Goal: Transaction & Acquisition: Obtain resource

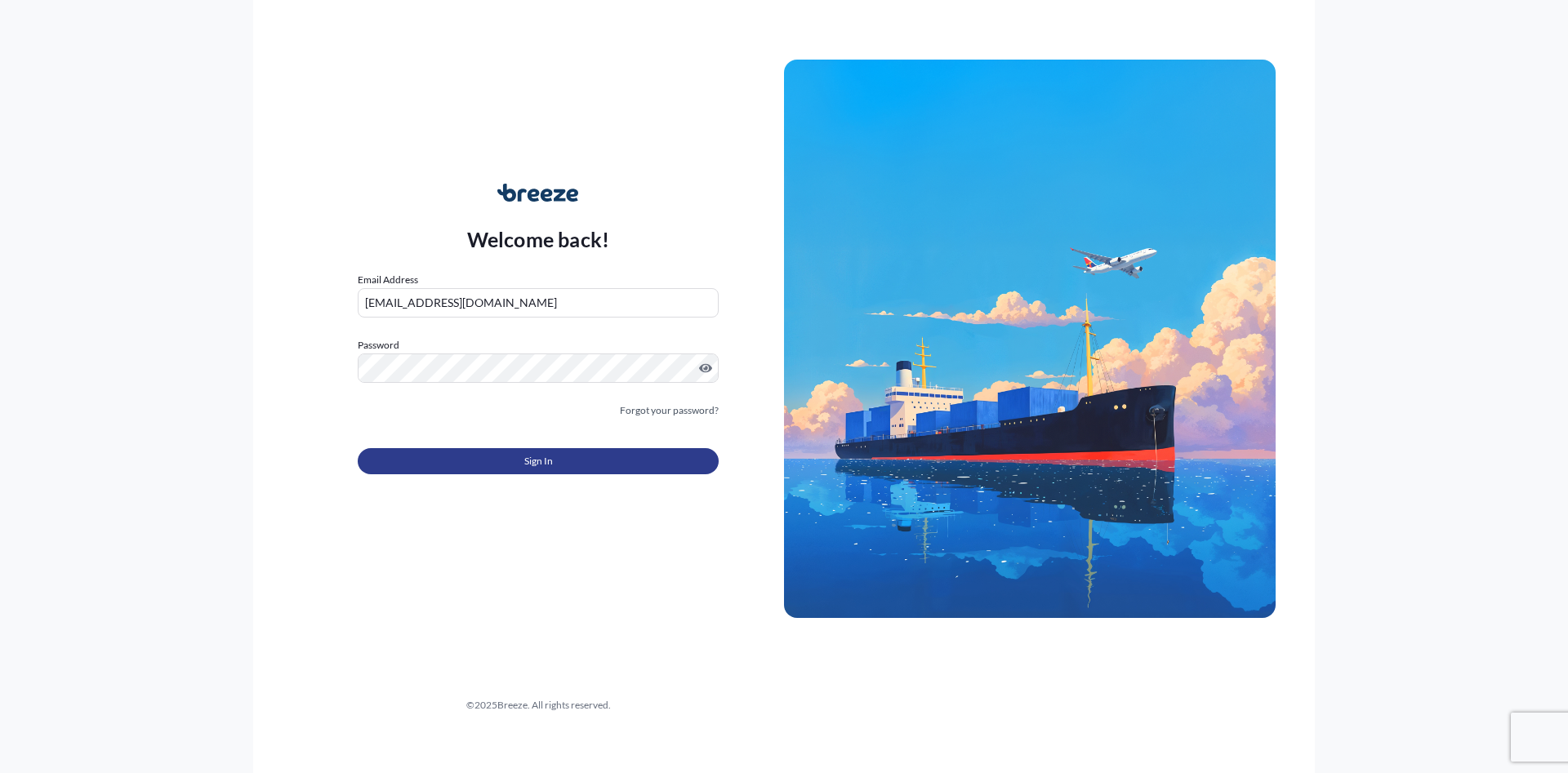
click at [544, 460] on span "Sign In" at bounding box center [539, 461] width 29 height 16
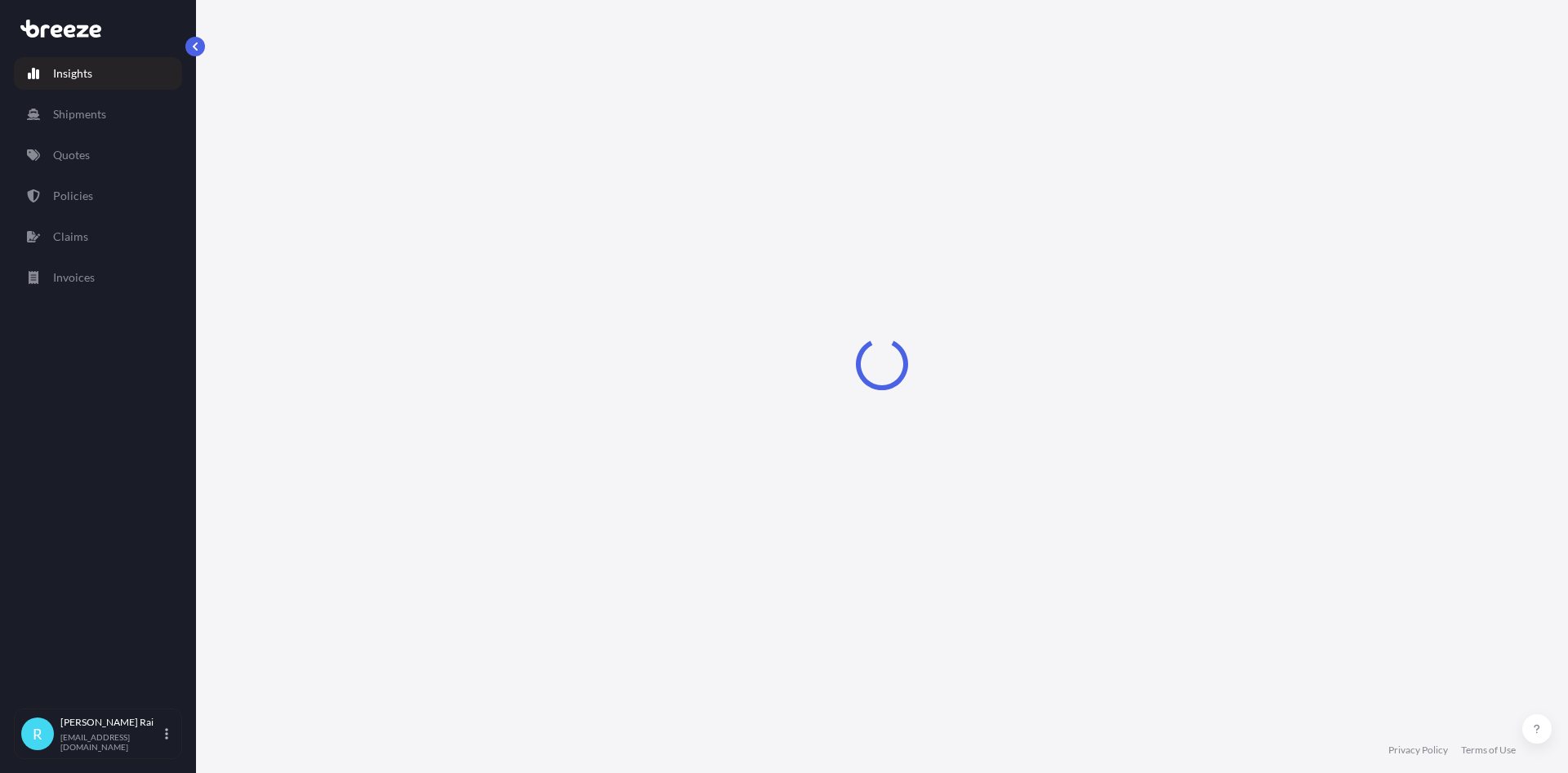
select select "2025"
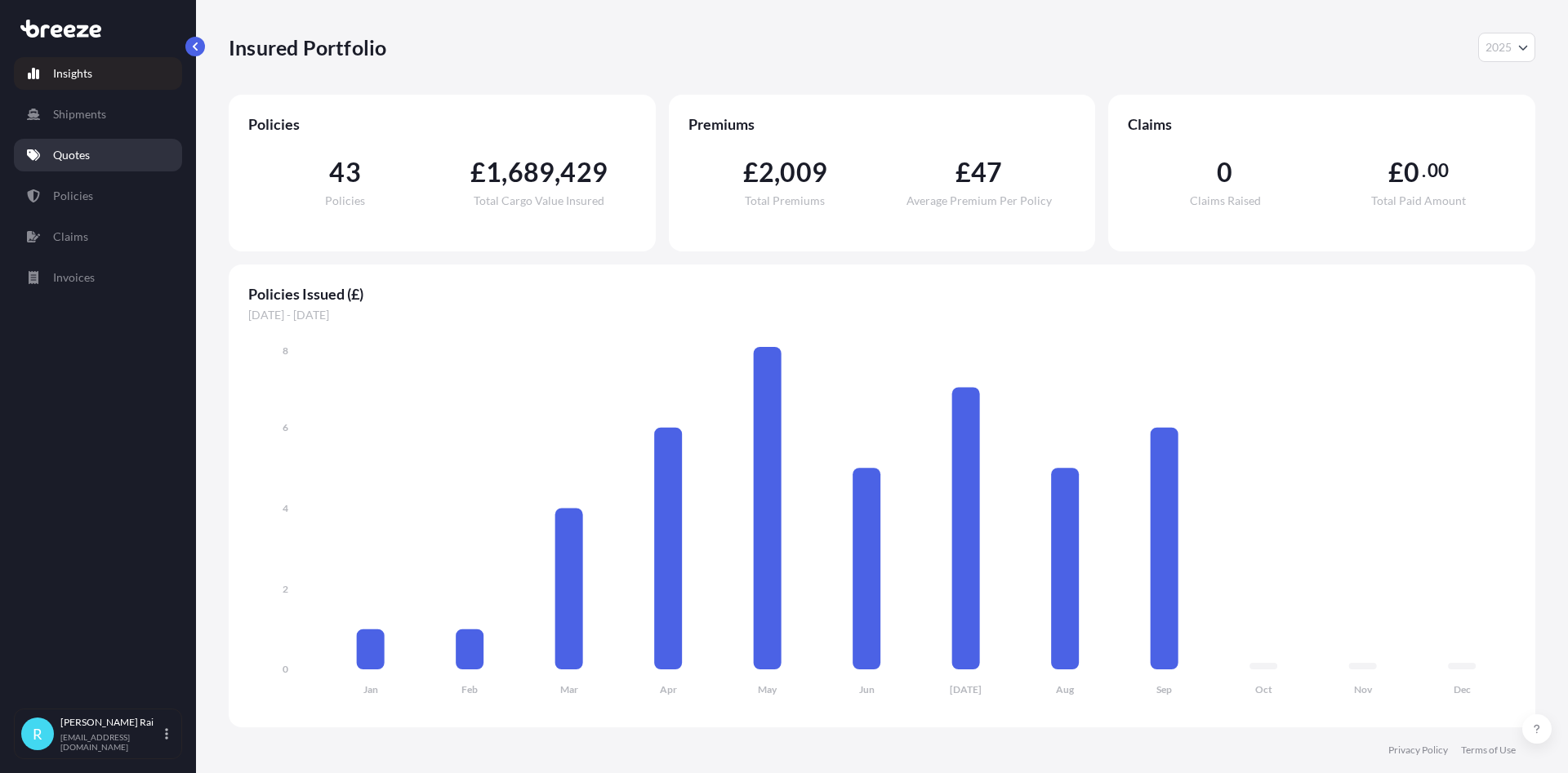
click at [65, 148] on p "Quotes" at bounding box center [72, 155] width 37 height 16
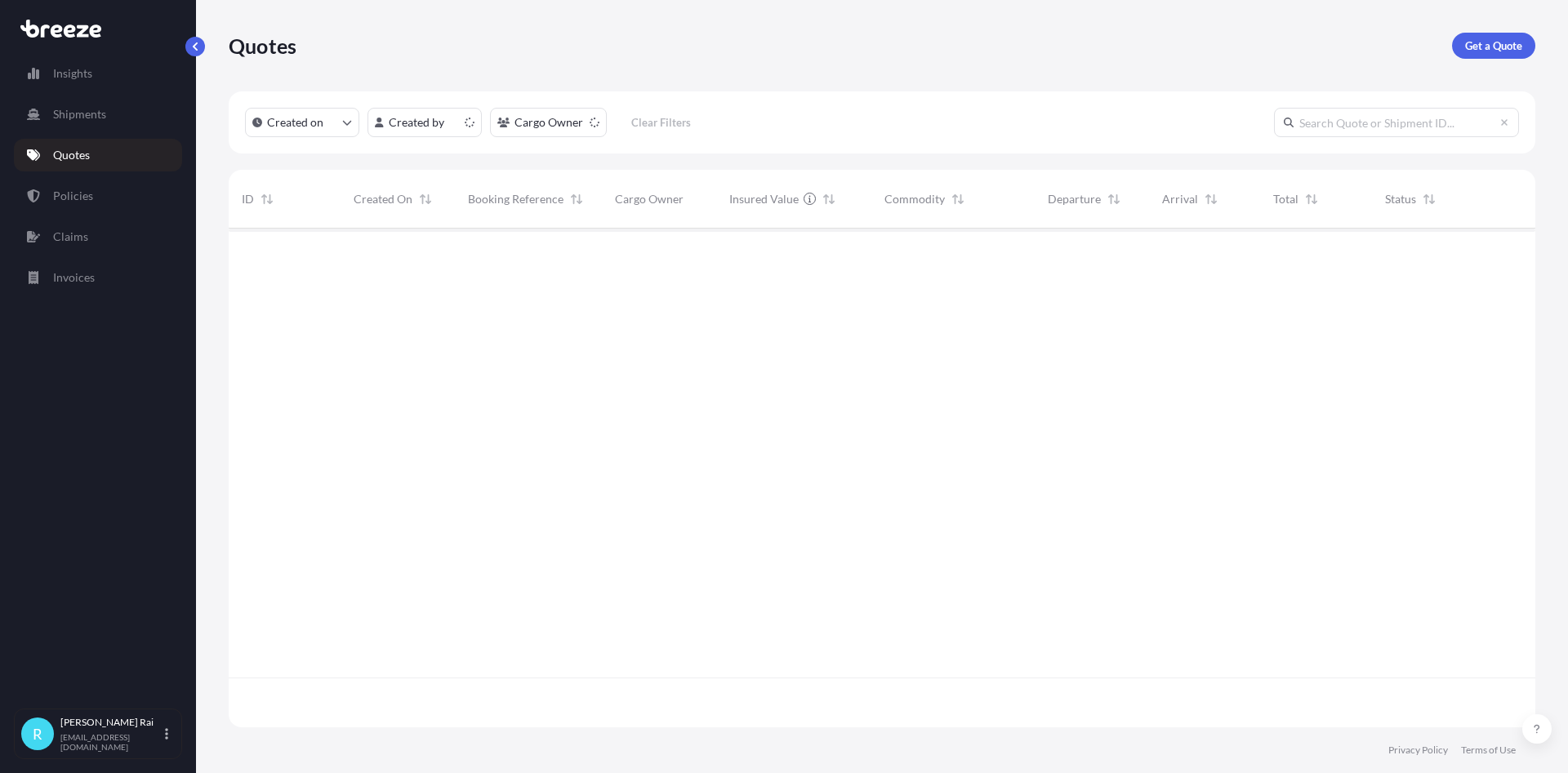
scroll to position [508, 1307]
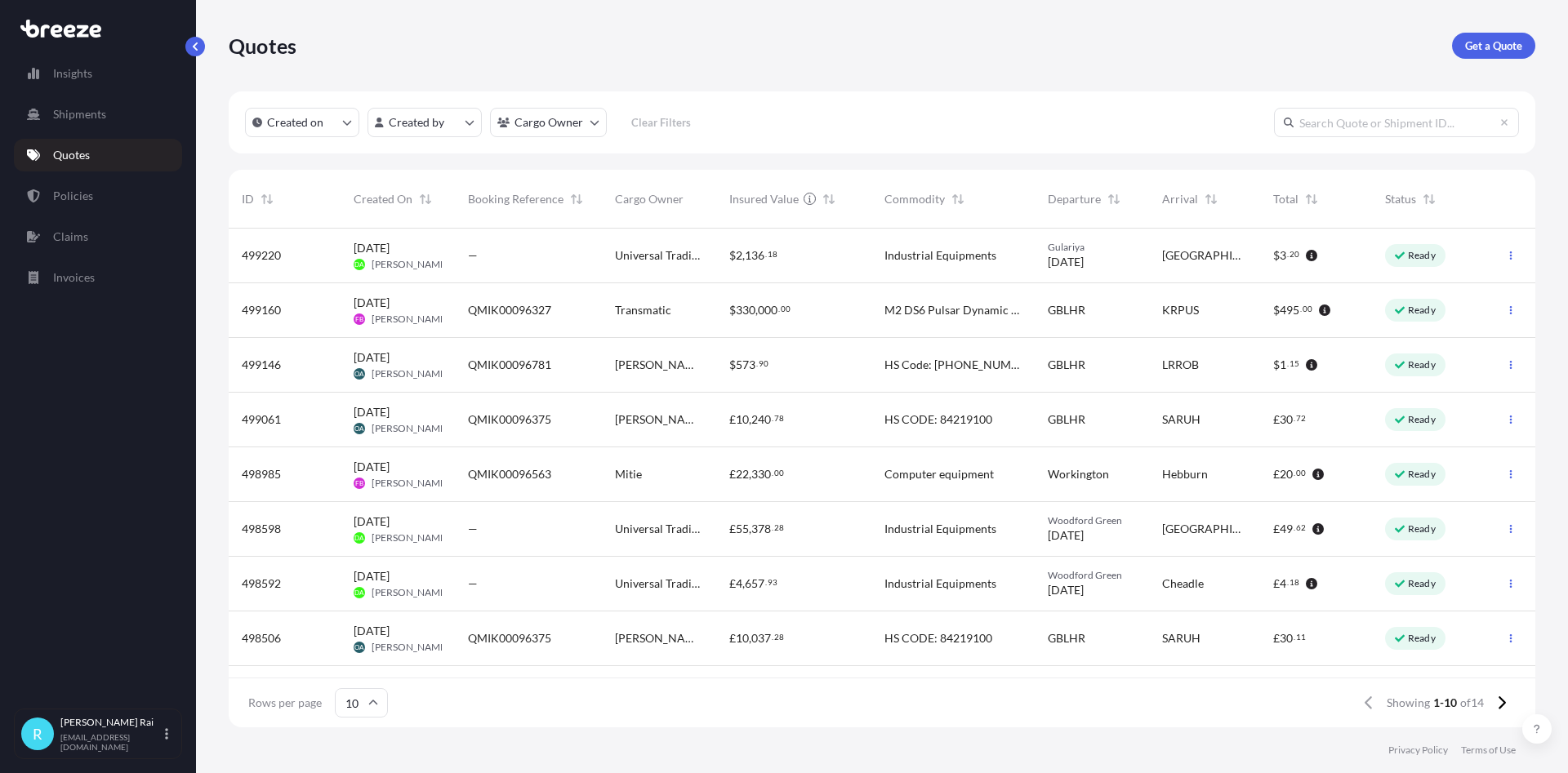
click at [543, 480] on span "QMIK00096563" at bounding box center [509, 474] width 83 height 16
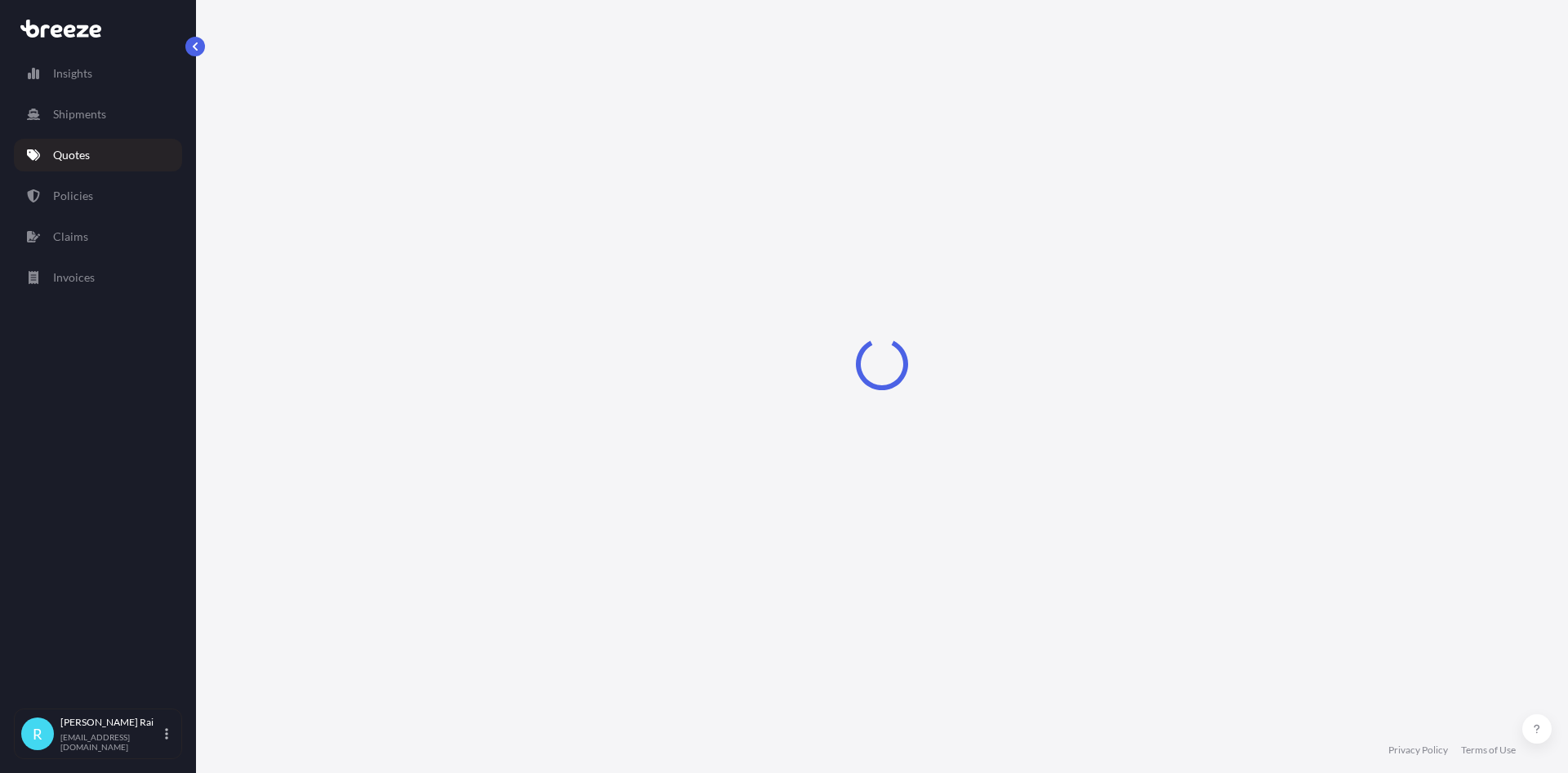
select select "Road"
select select "2"
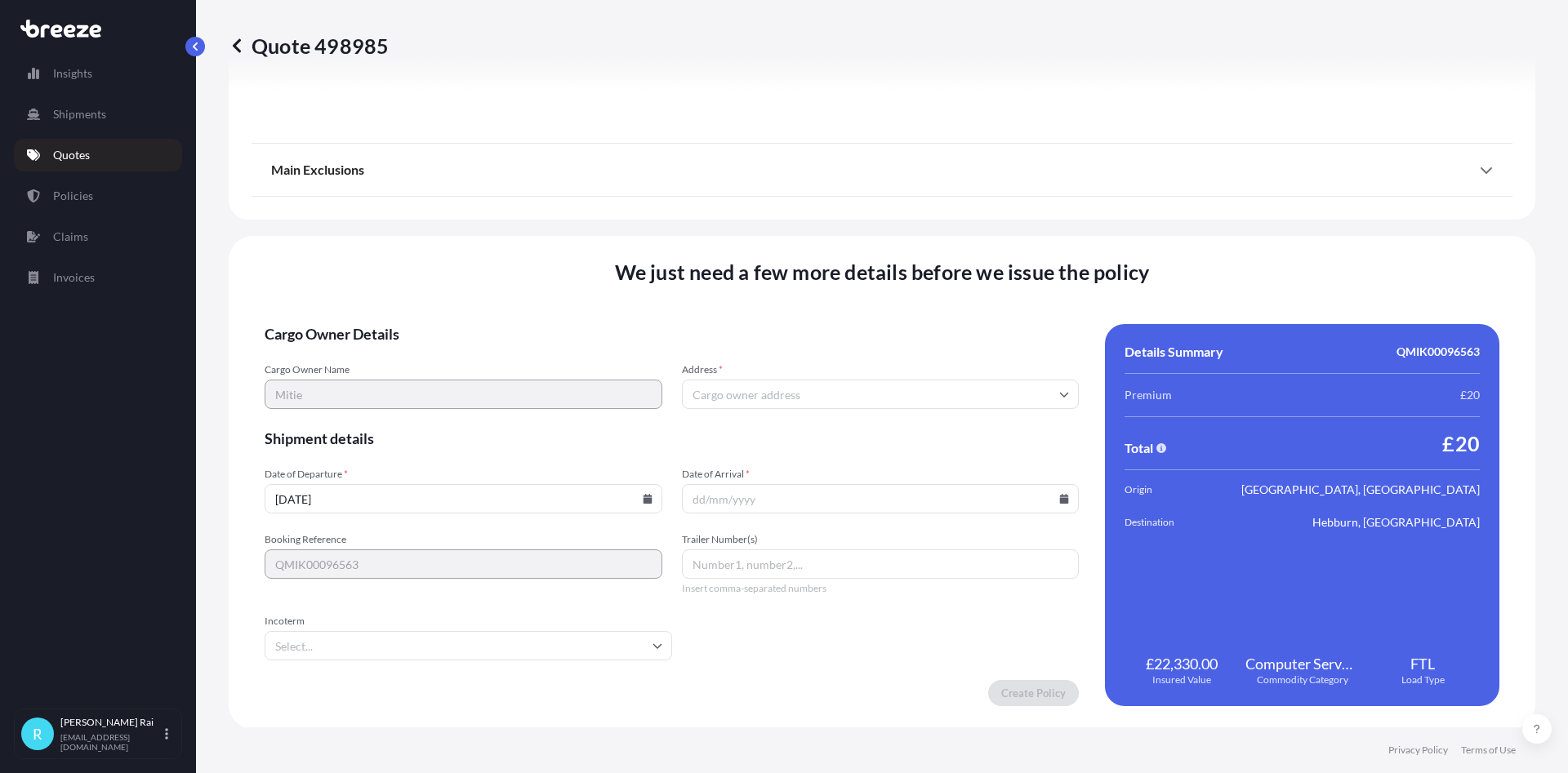
scroll to position [1818, 0]
click at [786, 391] on input "Address *" at bounding box center [881, 393] width 398 height 30
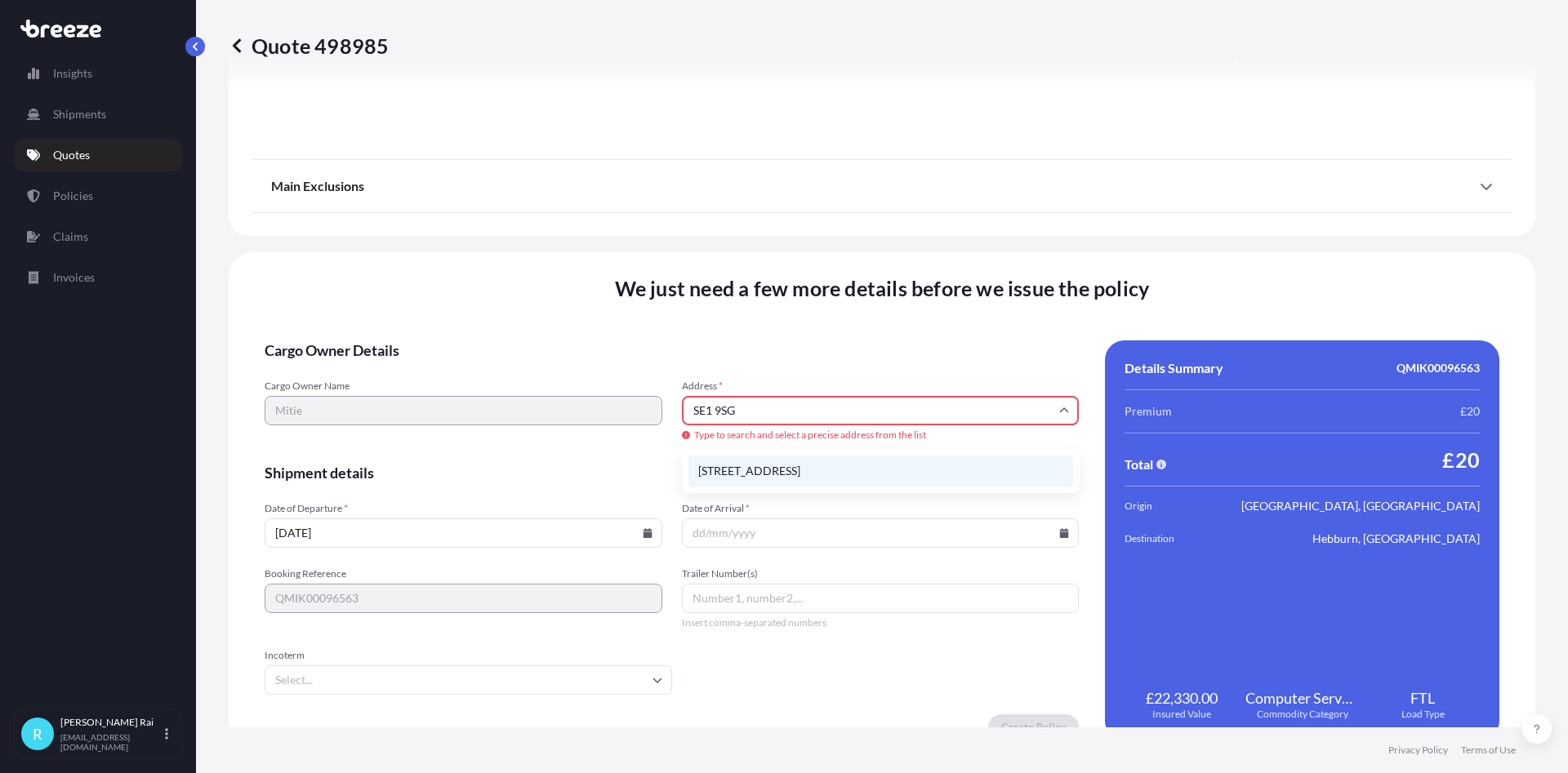
click at [774, 480] on li "[STREET_ADDRESS]" at bounding box center [881, 471] width 385 height 31
type input "[STREET_ADDRESS]"
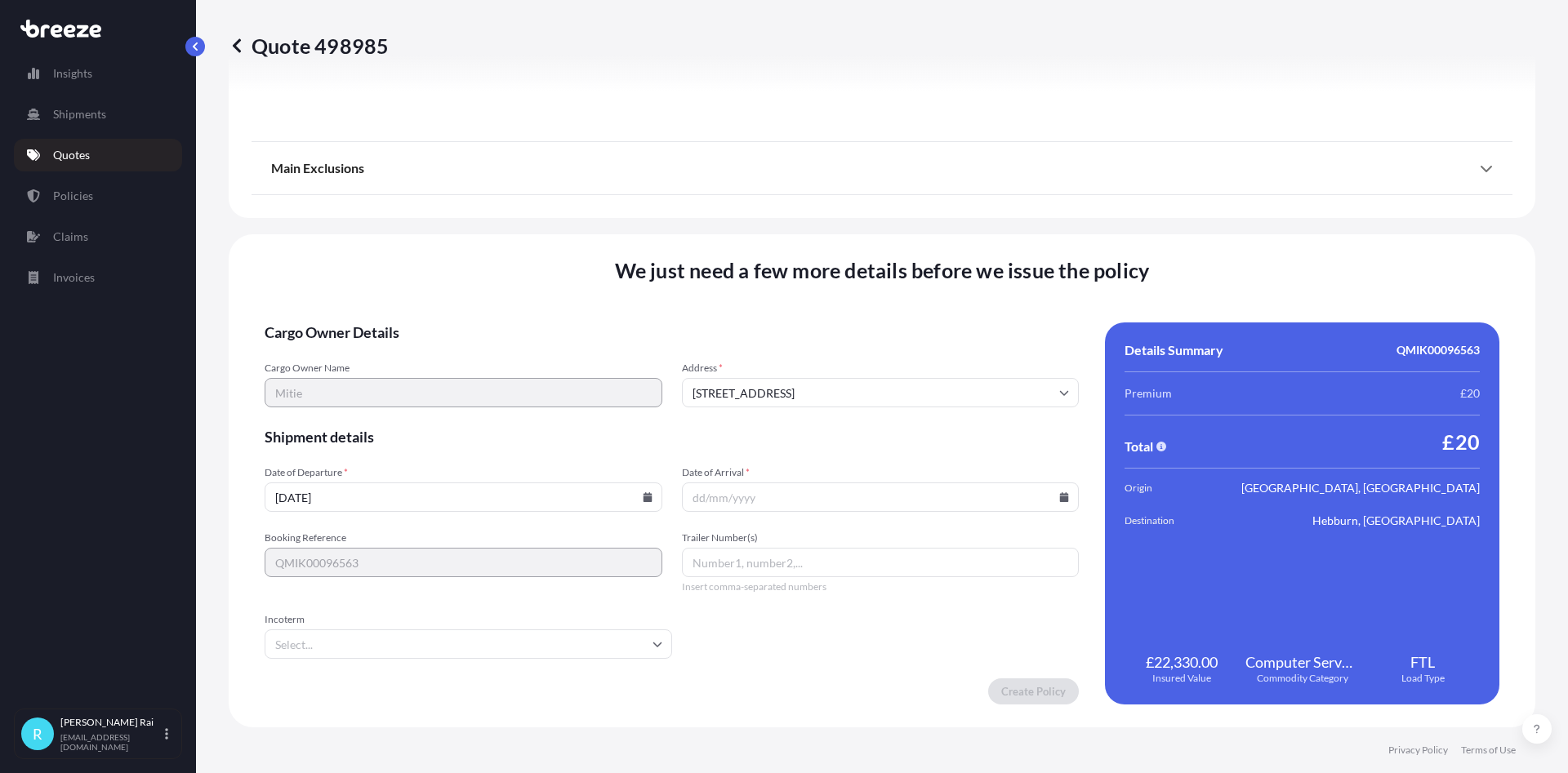
click at [789, 502] on input "Date of Arrival *" at bounding box center [881, 498] width 398 height 30
click at [1060, 498] on icon at bounding box center [1064, 498] width 10 height 10
click at [844, 383] on button "24" at bounding box center [831, 377] width 26 height 26
type input "[DATE]"
click at [721, 562] on input "Trailer Number(s)" at bounding box center [881, 562] width 398 height 30
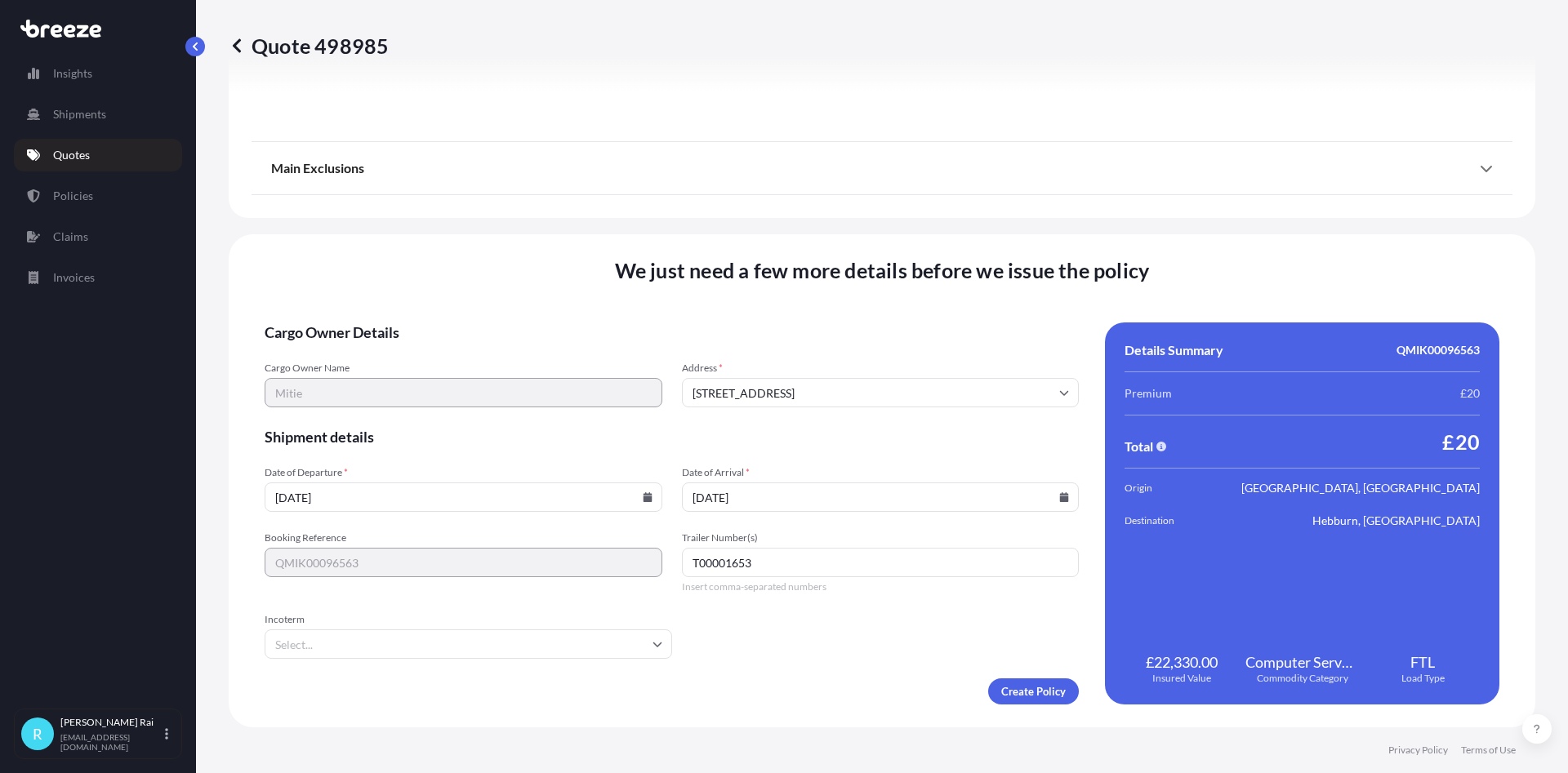
type input "T00001653"
click at [368, 638] on input "Incoterm" at bounding box center [469, 645] width 408 height 30
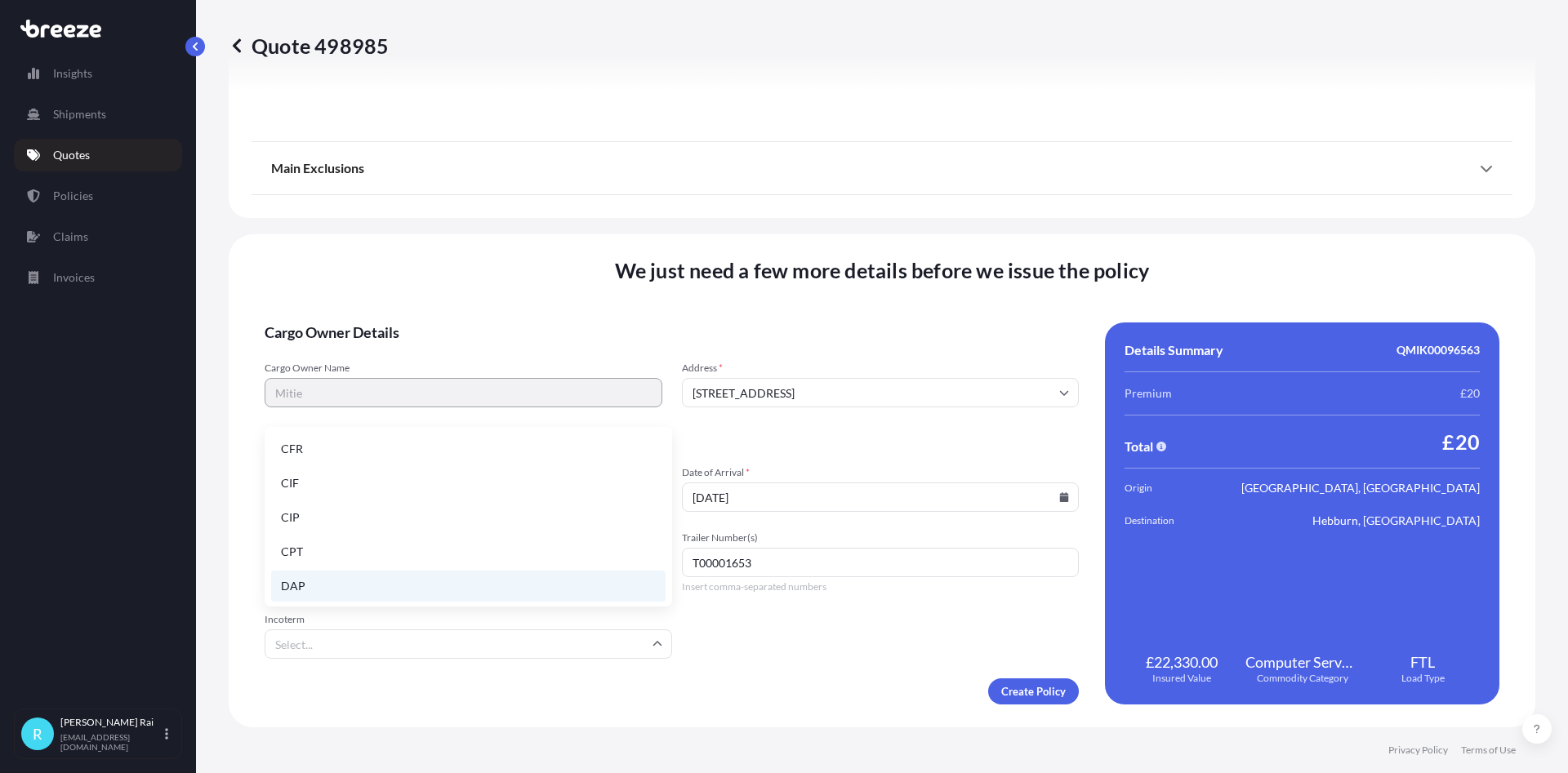
click at [317, 584] on li "DAP" at bounding box center [469, 586] width 395 height 31
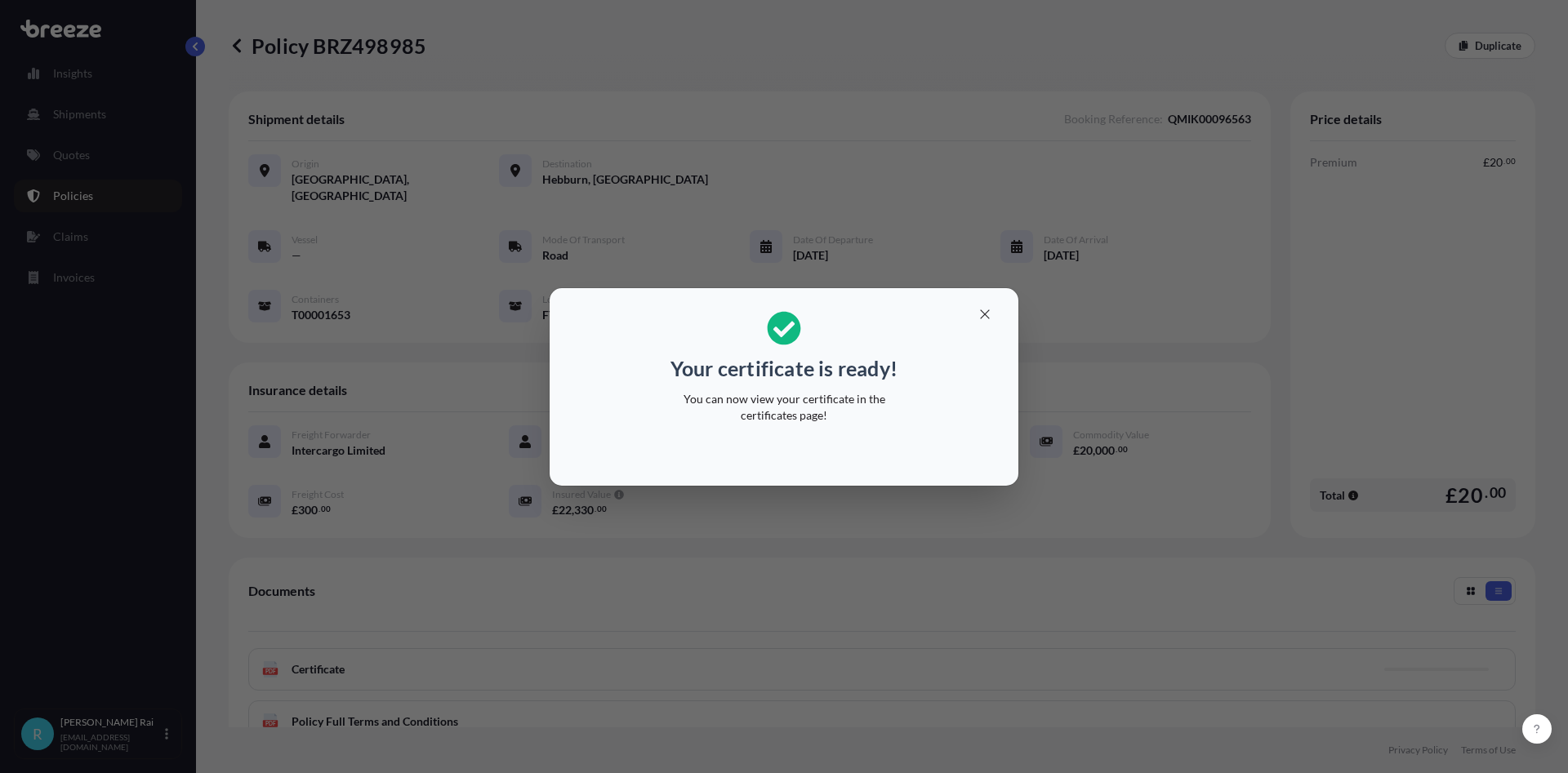
click at [994, 316] on button "button" at bounding box center [985, 314] width 41 height 26
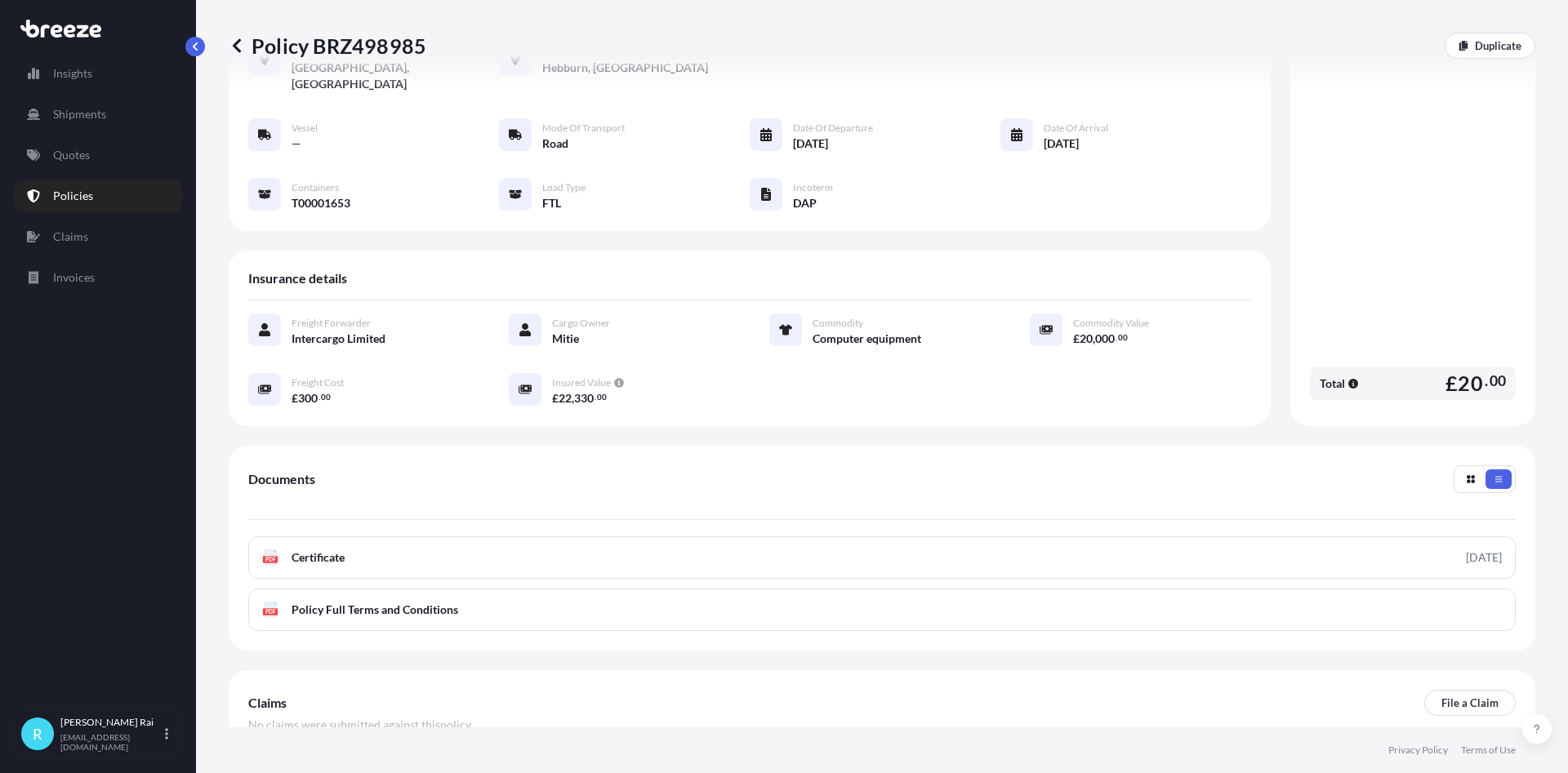
scroll to position [192, 0]
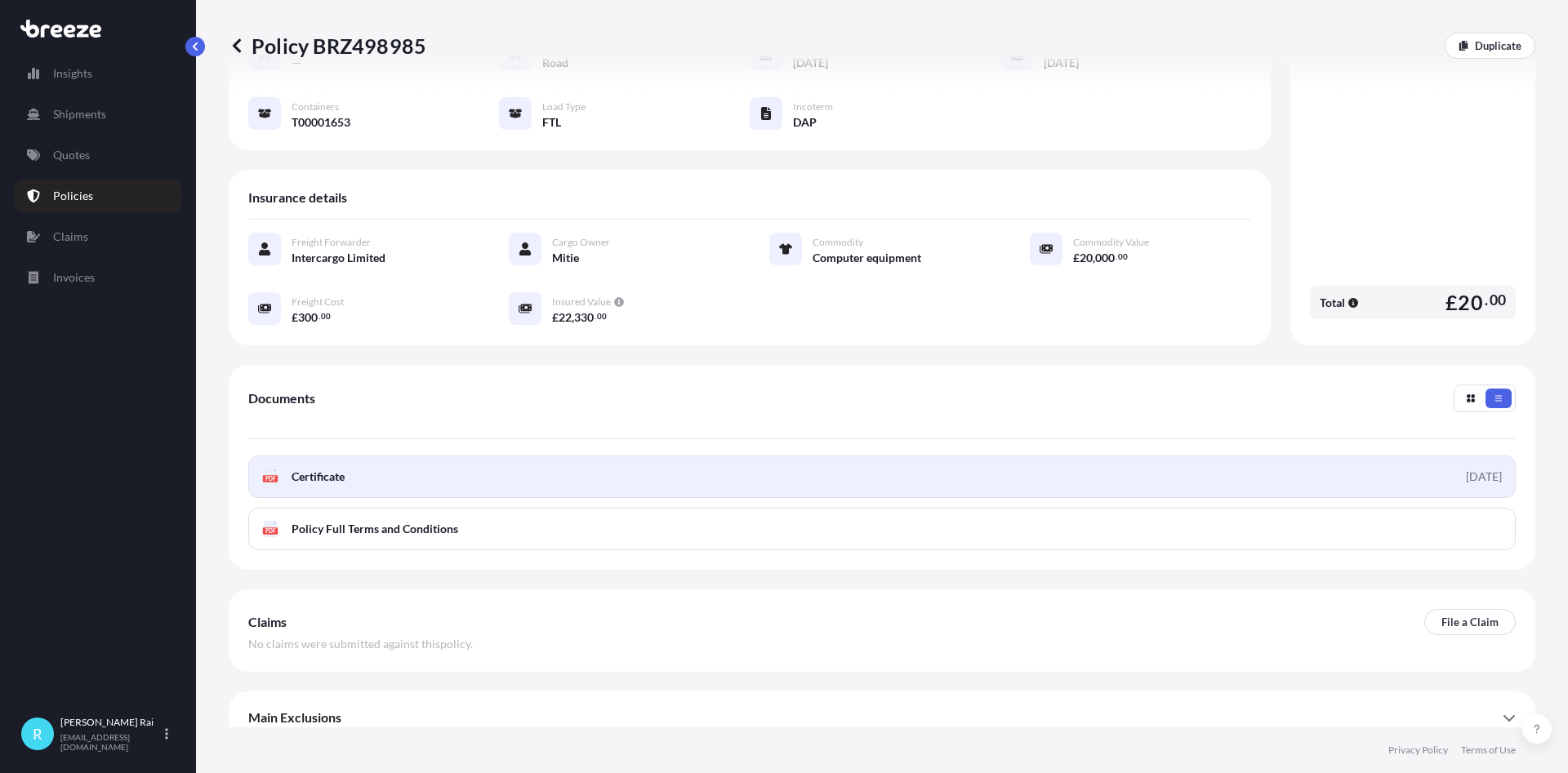
click at [589, 456] on link "PDF Certificate [DATE]" at bounding box center [881, 477] width 1267 height 43
